Goal: Information Seeking & Learning: Learn about a topic

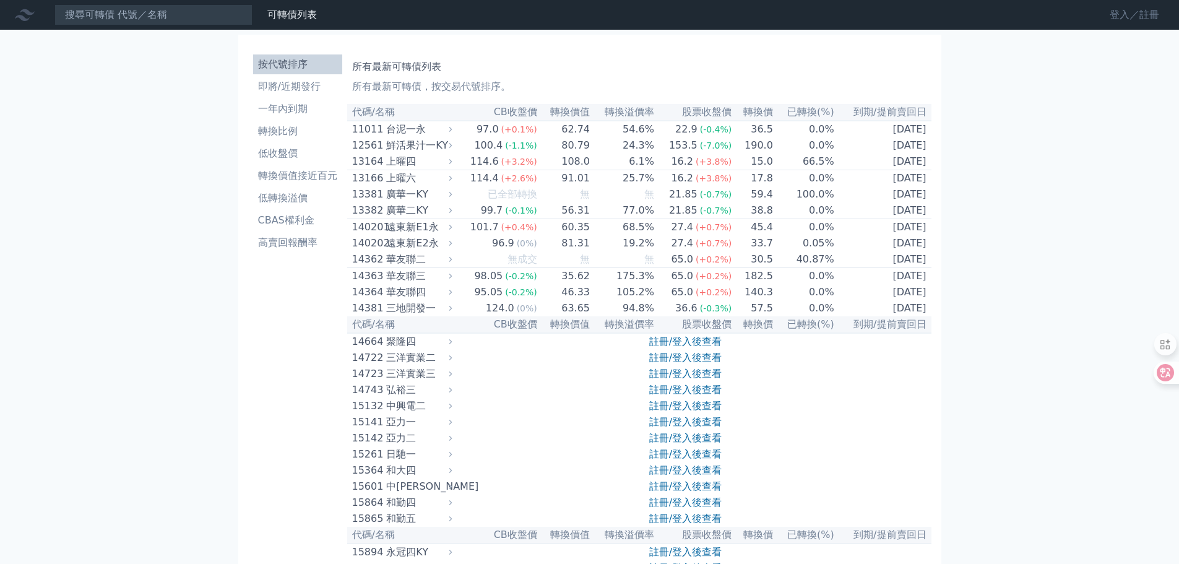
drag, startPoint x: 1118, startPoint y: 12, endPoint x: 1105, endPoint y: 12, distance: 12.4
click at [1118, 12] on link "登入／註冊" at bounding box center [1134, 15] width 69 height 20
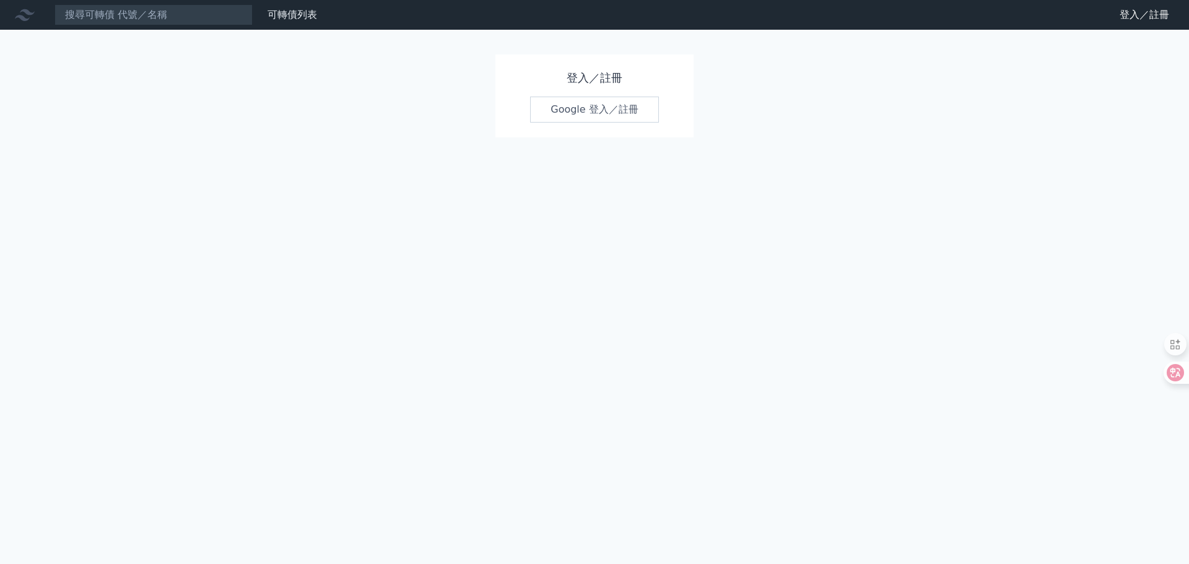
click at [573, 109] on link "Google 登入／註冊" at bounding box center [594, 110] width 129 height 26
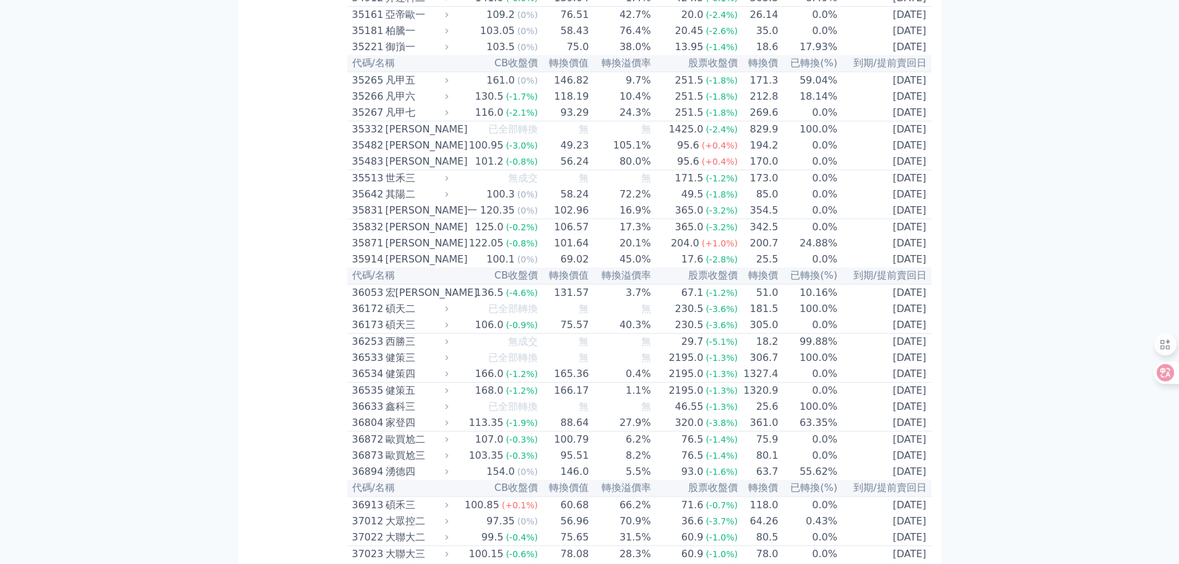
scroll to position [2624, 0]
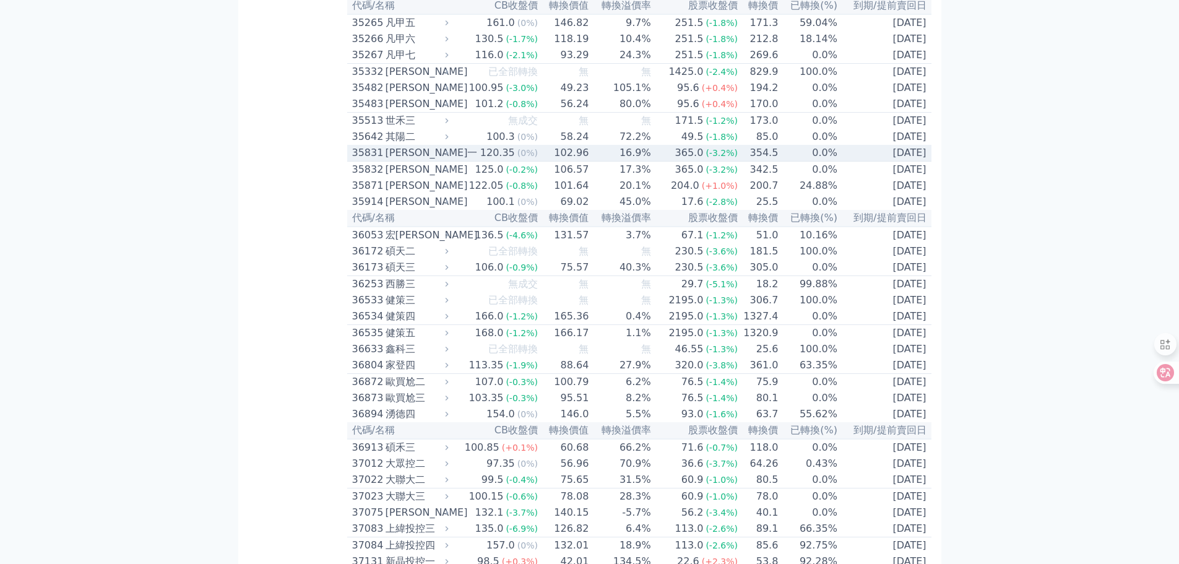
scroll to position [2686, 0]
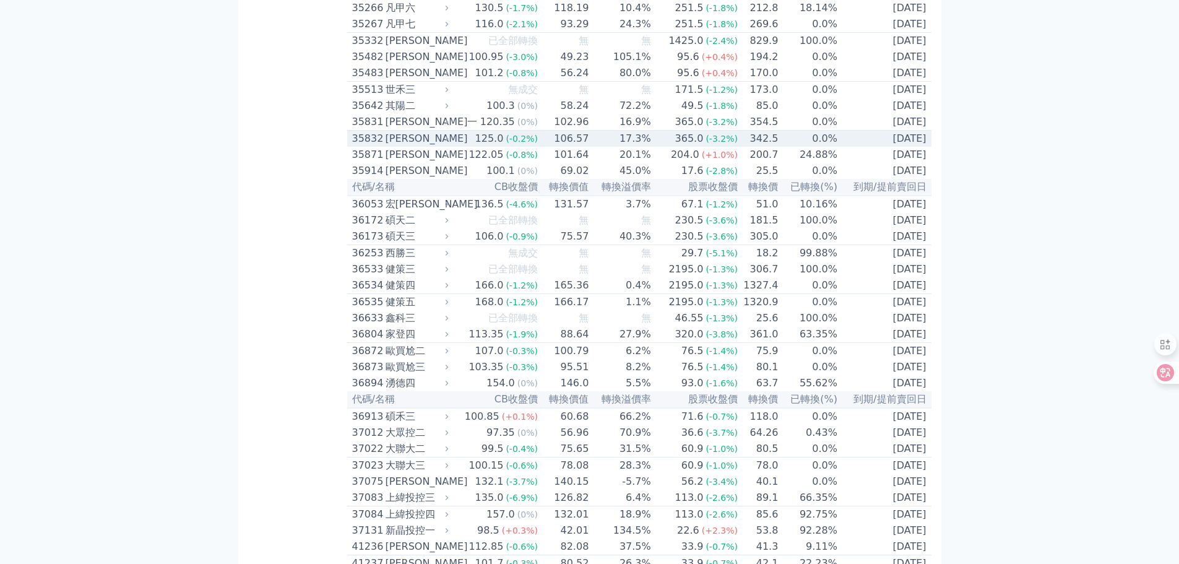
click at [370, 146] on div "35832" at bounding box center [367, 138] width 30 height 15
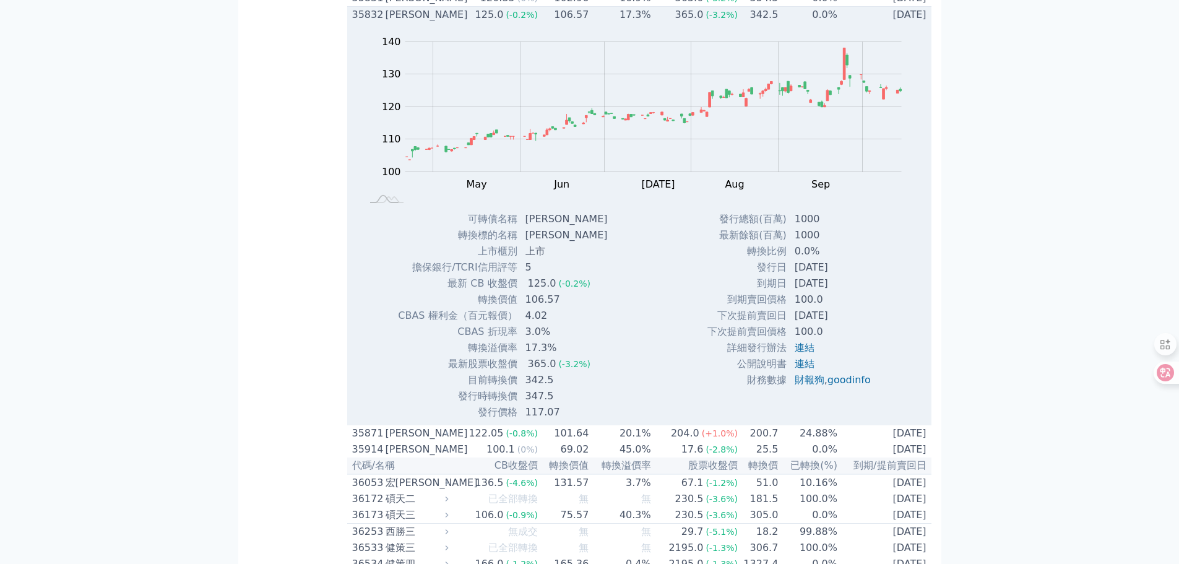
scroll to position [2872, 0]
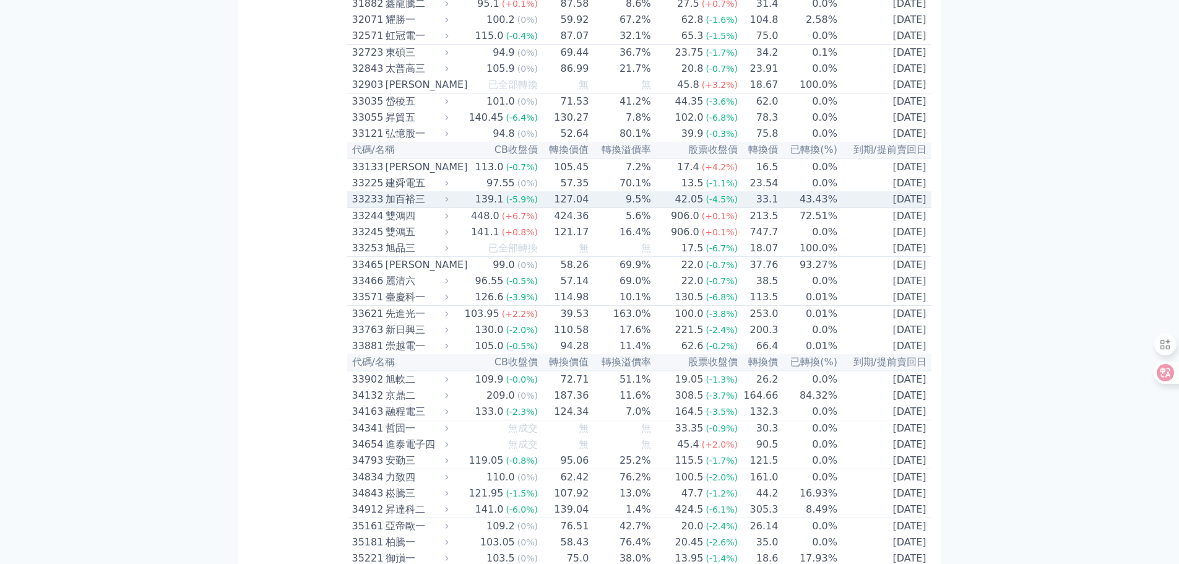
scroll to position [2005, 0]
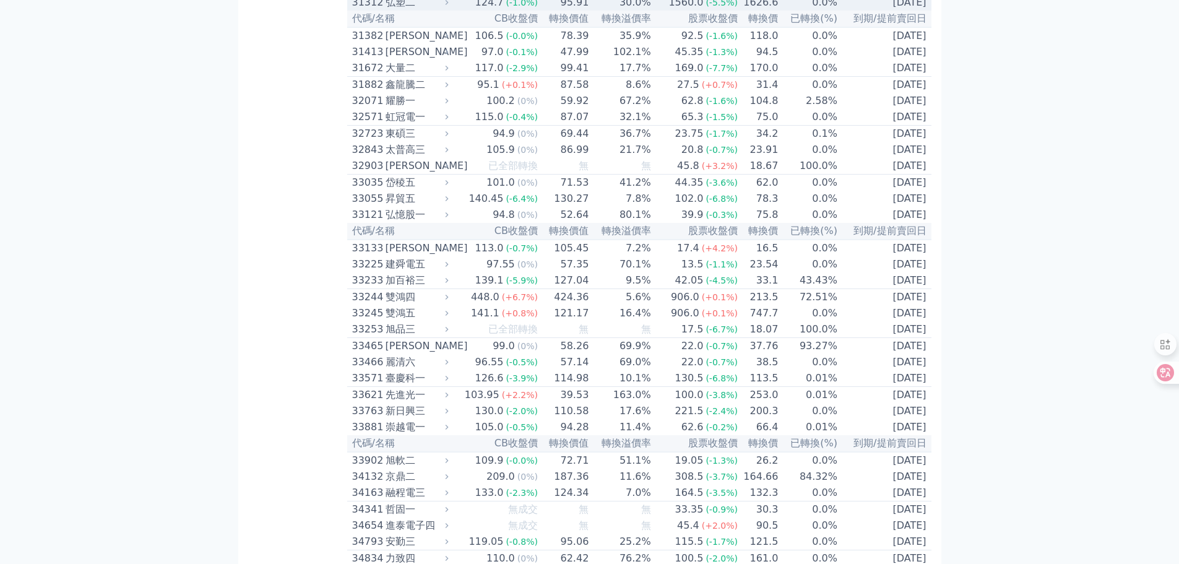
click at [362, 10] on div "31312" at bounding box center [367, 2] width 30 height 15
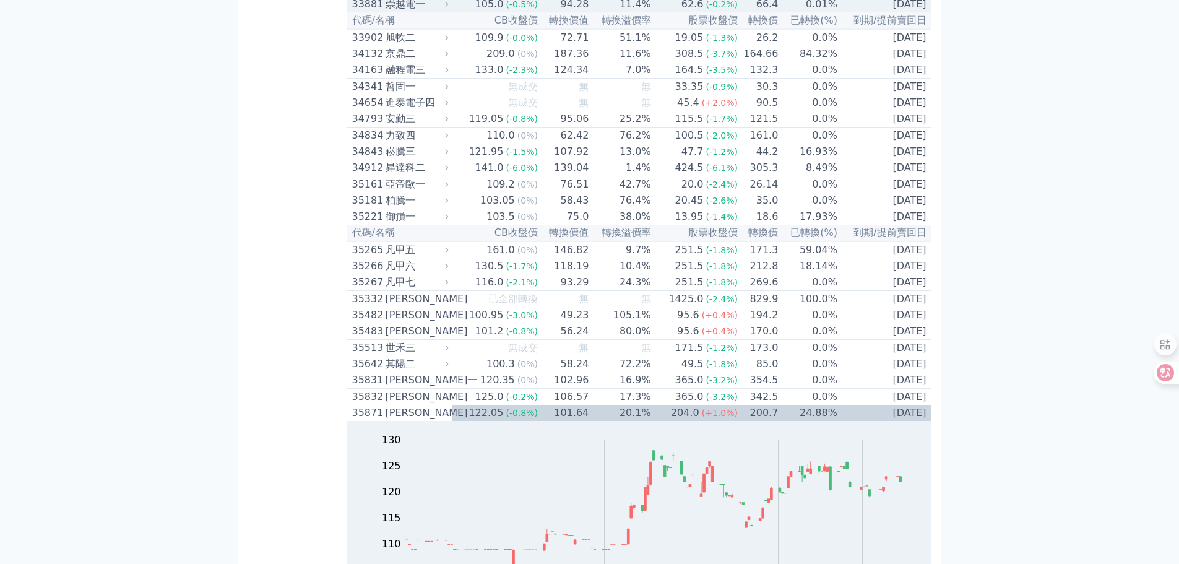
scroll to position [2810, 0]
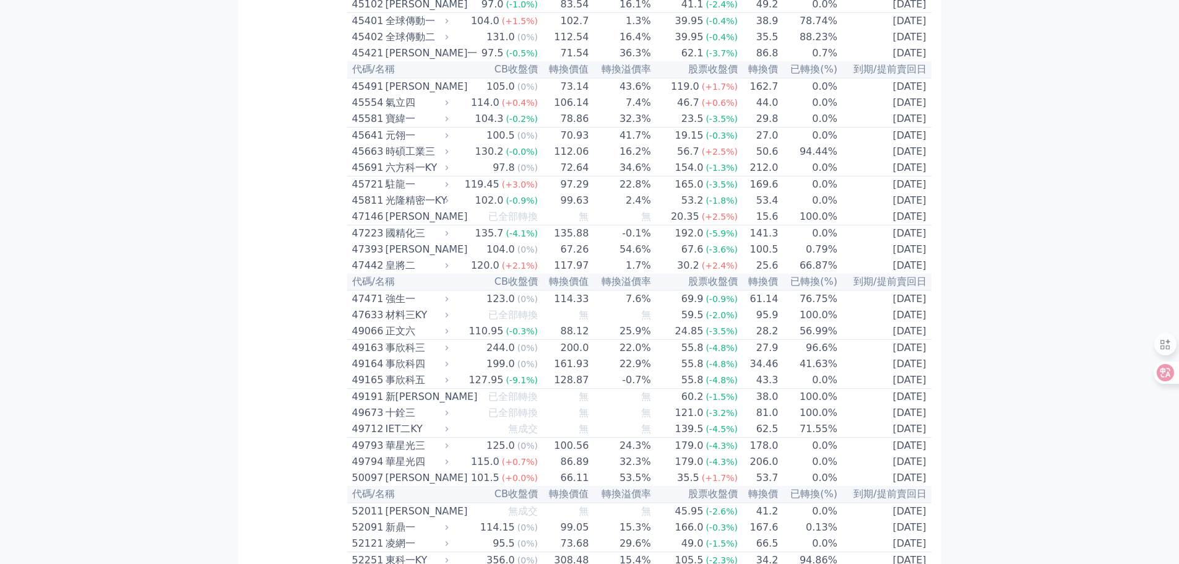
scroll to position [4667, 0]
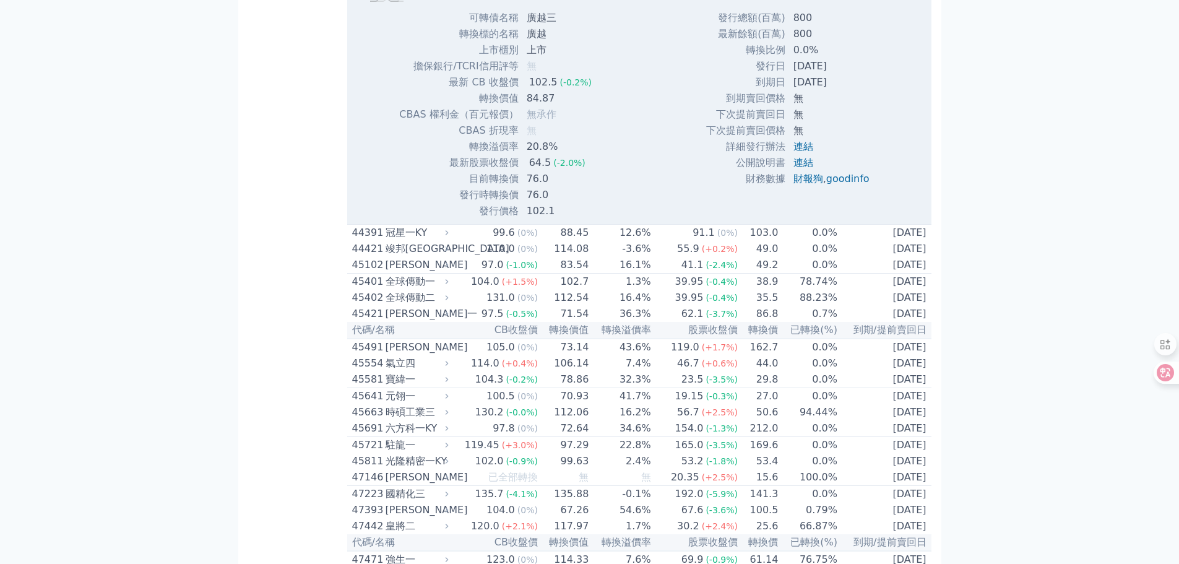
scroll to position [4791, 0]
